Goal: Task Accomplishment & Management: Use online tool/utility

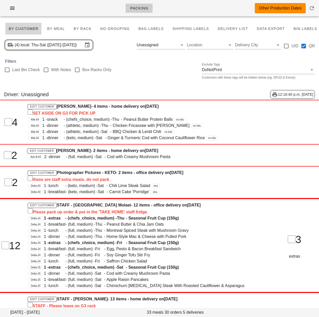
click at [134, 89] on div "Driver: Unassigned 12:16:40 p.m. 2025-09-19" at bounding box center [159, 94] width 319 height 17
click at [66, 43] on input "local: Thu-Sat (Sep 18-Sep 20)" at bounding box center [52, 45] width 62 height 8
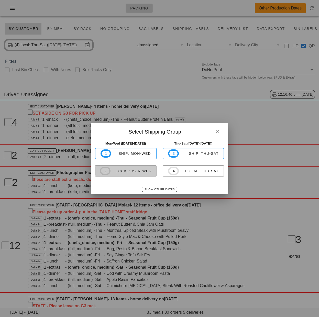
click at [143, 174] on span "2 local: Mon-Wed" at bounding box center [126, 171] width 52 height 8
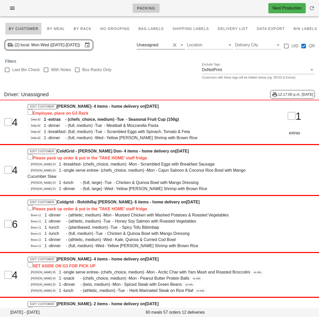
click at [174, 45] on button "Clear Filter by driver" at bounding box center [175, 45] width 6 height 6
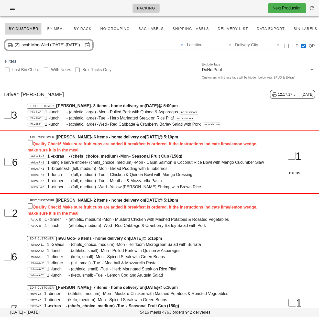
drag, startPoint x: 154, startPoint y: 89, endPoint x: 150, endPoint y: 85, distance: 6.0
click at [154, 89] on div "Driver: Aaron Shen 12:17:17 p.m. 2025-09-19" at bounding box center [159, 94] width 319 height 17
click at [165, 47] on input "text" at bounding box center [157, 45] width 40 height 8
click at [162, 49] on input "text" at bounding box center [157, 45] width 40 height 8
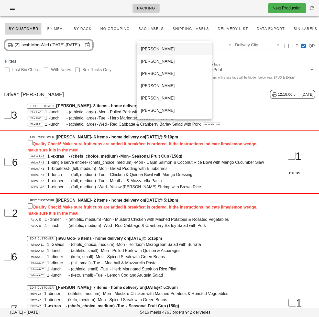
scroll to position [191, 0]
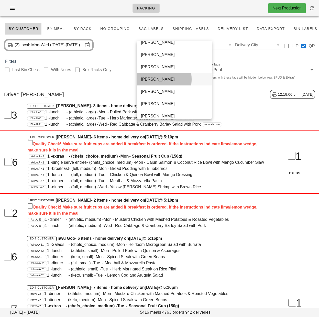
click at [157, 80] on div "Jenny Balagtas" at bounding box center [174, 79] width 67 height 5
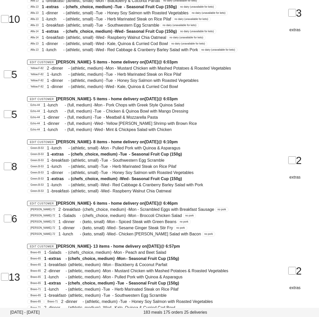
scroll to position [987, 0]
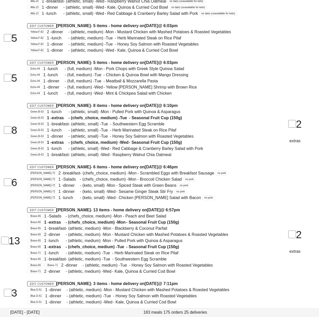
click at [159, 133] on div "Green.B-53 1 - dinner - (athletic, small) - Tue - Honey Soy Salmon with Roasted…" at bounding box center [146, 136] width 238 height 6
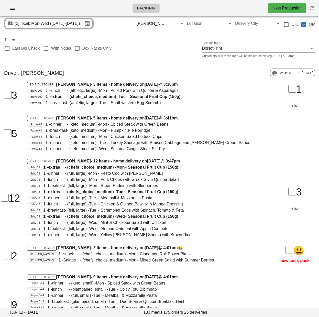
scroll to position [0, 0]
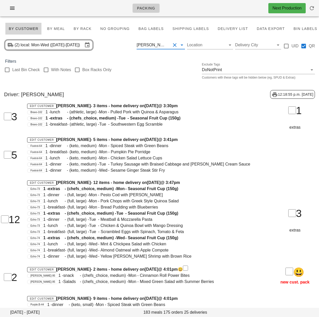
click at [169, 46] on input "text" at bounding box center [169, 45] width 2 height 8
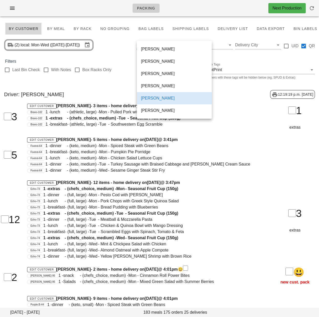
scroll to position [332, 0]
drag, startPoint x: 152, startPoint y: 85, endPoint x: 175, endPoint y: 45, distance: 45.9
click at [153, 85] on div "Unassigned" at bounding box center [174, 85] width 67 height 5
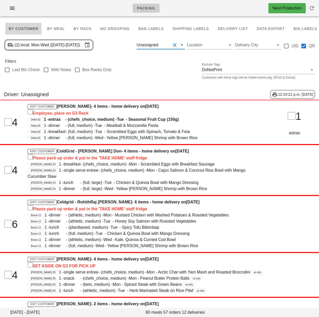
click at [157, 75] on div "Last Bin Check With Notes Box Racks Only Exclude Tags DoNotPrint Customers with…" at bounding box center [159, 73] width 319 height 16
click at [181, 45] on icon at bounding box center [182, 45] width 6 height 6
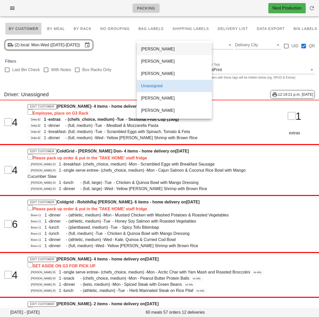
scroll to position [332, 0]
drag, startPoint x: 116, startPoint y: 67, endPoint x: 138, endPoint y: 53, distance: 26.4
click at [116, 66] on div "Last Bin Check With Notes Box Racks Only Exclude Tags DoNotPrint Customers with…" at bounding box center [159, 73] width 319 height 16
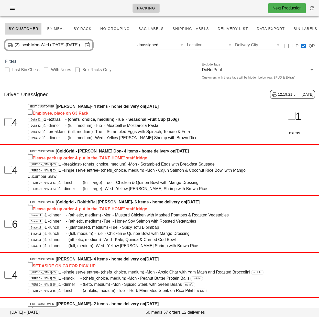
drag, startPoint x: 175, startPoint y: 45, endPoint x: 216, endPoint y: 1, distance: 60.3
click at [175, 45] on button "Clear Filter by driver" at bounding box center [175, 45] width 6 height 6
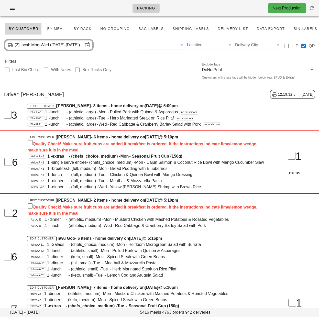
click at [150, 87] on div "Driver: Aaron Shen 12:19:32 p.m. 2025-09-19" at bounding box center [159, 94] width 319 height 17
click at [168, 73] on div "Last Bin Check With Notes Box Racks Only Exclude Tags DoNotPrint Customers with…" at bounding box center [159, 73] width 319 height 16
drag, startPoint x: 165, startPoint y: 73, endPoint x: 247, endPoint y: 17, distance: 99.5
click at [169, 70] on div "Last Bin Check With Notes Box Racks Only Exclude Tags DoNotPrint Customers with…" at bounding box center [159, 73] width 319 height 16
click at [166, 78] on div "Last Bin Check With Notes Box Racks Only Exclude Tags DoNotPrint Customers with…" at bounding box center [159, 73] width 319 height 16
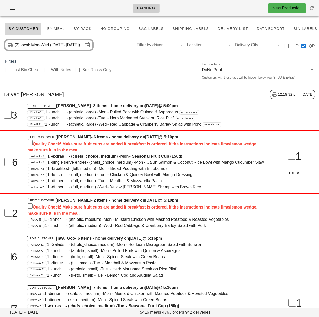
click at [153, 80] on div "Last Bin Check With Notes Box Racks Only Exclude Tags DoNotPrint Customers with…" at bounding box center [159, 73] width 319 height 16
click at [81, 31] on span "By Rack" at bounding box center [83, 29] width 18 height 4
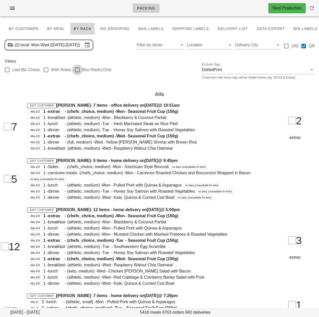
click at [77, 71] on div at bounding box center [77, 70] width 9 height 9
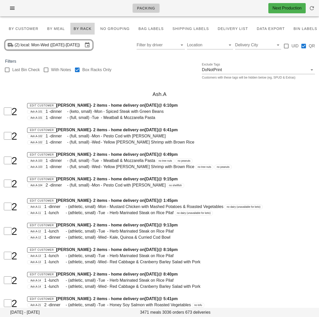
click at [137, 95] on div "Ash.A" at bounding box center [159, 94] width 319 height 16
click at [209, 110] on div "Ash.A-101 1 - dinner - (keto, small) - Mon - Spiced Steak with Green Beans" at bounding box center [146, 112] width 238 height 6
click at [78, 68] on div at bounding box center [77, 70] width 9 height 9
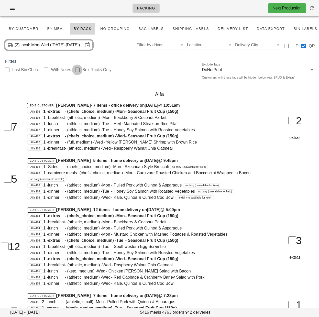
checkbox input "false"
click at [155, 29] on span "Bag Labels" at bounding box center [151, 29] width 26 height 4
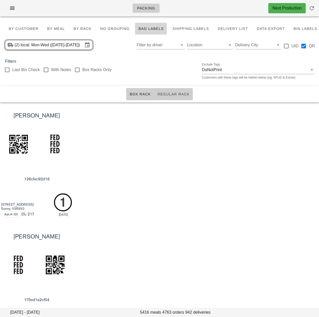
click at [177, 95] on span "Regular Rack" at bounding box center [173, 94] width 33 height 4
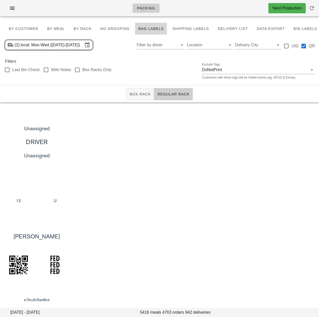
click at [191, 132] on div "Unassigned DRIVER Unassigned 12 U" at bounding box center [159, 162] width 319 height 121
drag, startPoint x: 235, startPoint y: 162, endPoint x: 187, endPoint y: 147, distance: 50.1
click at [235, 162] on div "Unassigned DRIVER Unassigned 12 U" at bounding box center [159, 162] width 319 height 121
click at [138, 96] on span "Box Rack" at bounding box center [141, 94] width 22 height 4
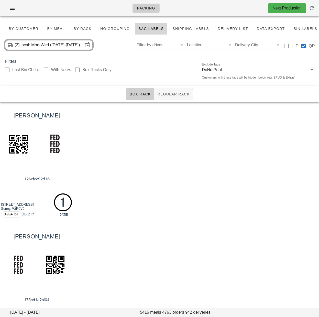
click at [196, 134] on div "[PERSON_NAME] 126cfec92d16 [GEOGRAPHIC_DATA][STREET_ADDRESS]A-101 DL -217 1 [DA…" at bounding box center [159, 162] width 319 height 121
drag, startPoint x: 187, startPoint y: 142, endPoint x: 181, endPoint y: 135, distance: 9.3
click at [187, 141] on div "[PERSON_NAME] 126cfec92d16 [GEOGRAPHIC_DATA][STREET_ADDRESS]A-101 DL -217 1 [DA…" at bounding box center [159, 162] width 319 height 121
click at [174, 175] on div "[PERSON_NAME] 126cfec92d16 [GEOGRAPHIC_DATA][STREET_ADDRESS]A-101 DL -217 1 [DA…" at bounding box center [159, 162] width 319 height 121
click at [202, 146] on div "[PERSON_NAME] 126cfec92d16 [GEOGRAPHIC_DATA][STREET_ADDRESS]A-101 DL -217 1 [DA…" at bounding box center [159, 162] width 319 height 121
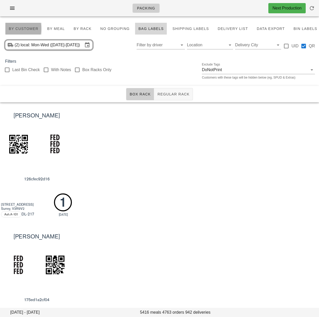
click at [29, 29] on span "By Customer" at bounding box center [23, 29] width 30 height 4
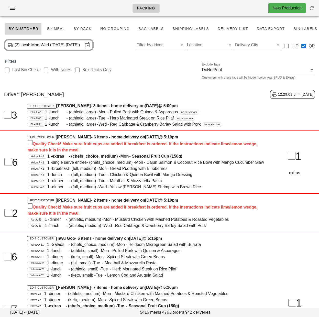
drag, startPoint x: 136, startPoint y: 89, endPoint x: 93, endPoint y: 77, distance: 44.4
click at [136, 89] on div "Driver: Aaron Shen 12:29:01 p.m. 2025-09-19" at bounding box center [159, 94] width 319 height 17
click at [50, 48] on input "local: Mon-Wed (Sep 22-Sep 24)" at bounding box center [52, 45] width 62 height 8
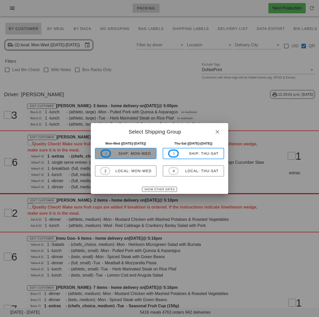
click at [139, 158] on span "1 ship: Mon-Wed" at bounding box center [126, 154] width 50 height 8
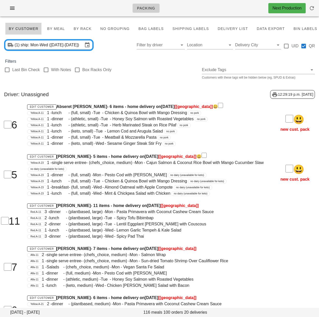
click at [156, 92] on div "Driver: Unassigned 12:29:19 p.m. 2025-09-19" at bounding box center [159, 94] width 319 height 17
click at [225, 283] on div "Alfa-11 1 - lunch - (keto, medium) - Wed - Chicken [PERSON_NAME] Salad with Bac…" at bounding box center [146, 286] width 238 height 6
click at [141, 29] on span "Bag Labels" at bounding box center [151, 29] width 26 height 4
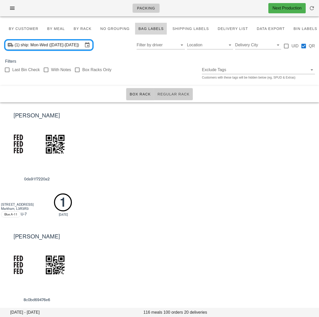
click at [168, 96] on span "Regular Rack" at bounding box center [173, 94] width 33 height 4
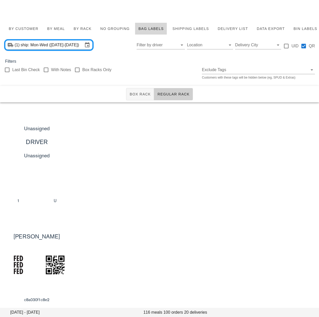
scroll to position [35, 0]
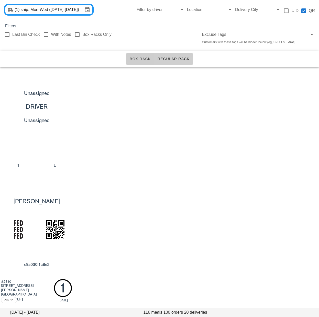
click at [142, 60] on span "Box Rack" at bounding box center [141, 59] width 22 height 4
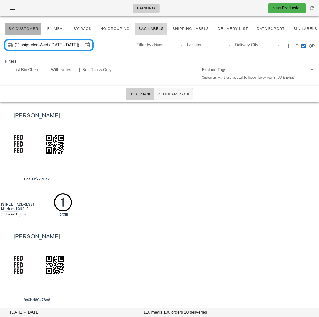
scroll to position [0, 0]
click at [28, 27] on span "By Customer" at bounding box center [23, 28] width 30 height 4
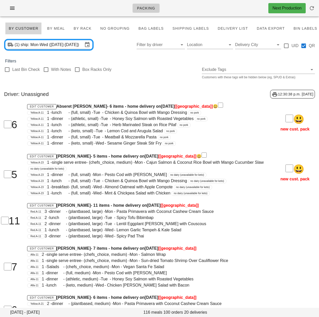
click at [163, 86] on div "Driver: Unassigned 12:30:38 p.m. [DATE]" at bounding box center [159, 94] width 319 height 17
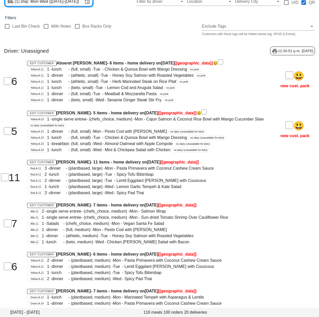
scroll to position [52, 0]
